Goal: Find contact information: Find contact information

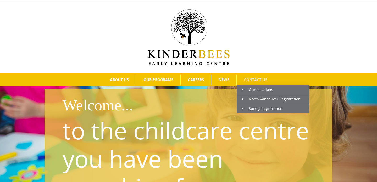
click at [252, 78] on span "CONTACT US" at bounding box center [255, 80] width 23 height 4
click at [250, 109] on span "Surrey Registration" at bounding box center [262, 108] width 41 height 5
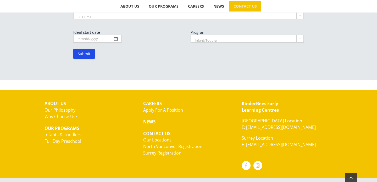
scroll to position [384, 0]
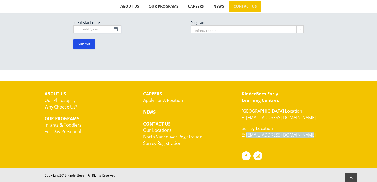
drag, startPoint x: 312, startPoint y: 136, endPoint x: 246, endPoint y: 135, distance: 65.9
click at [246, 135] on p "Surrey Location E: kinderbees.surrey@gmail.com" at bounding box center [287, 131] width 91 height 13
copy link "[EMAIL_ADDRESS][DOMAIN_NAME]"
